Goal: Task Accomplishment & Management: Manage account settings

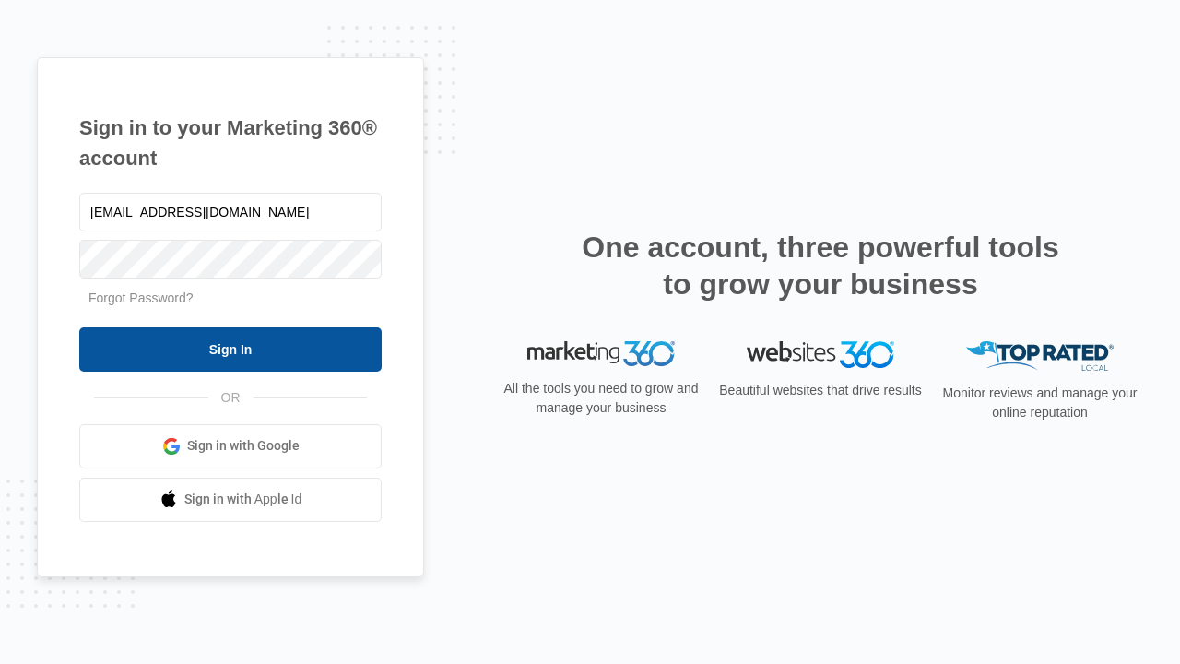
click at [230, 348] on input "Sign In" at bounding box center [230, 349] width 302 height 44
